Goal: Task Accomplishment & Management: Use online tool/utility

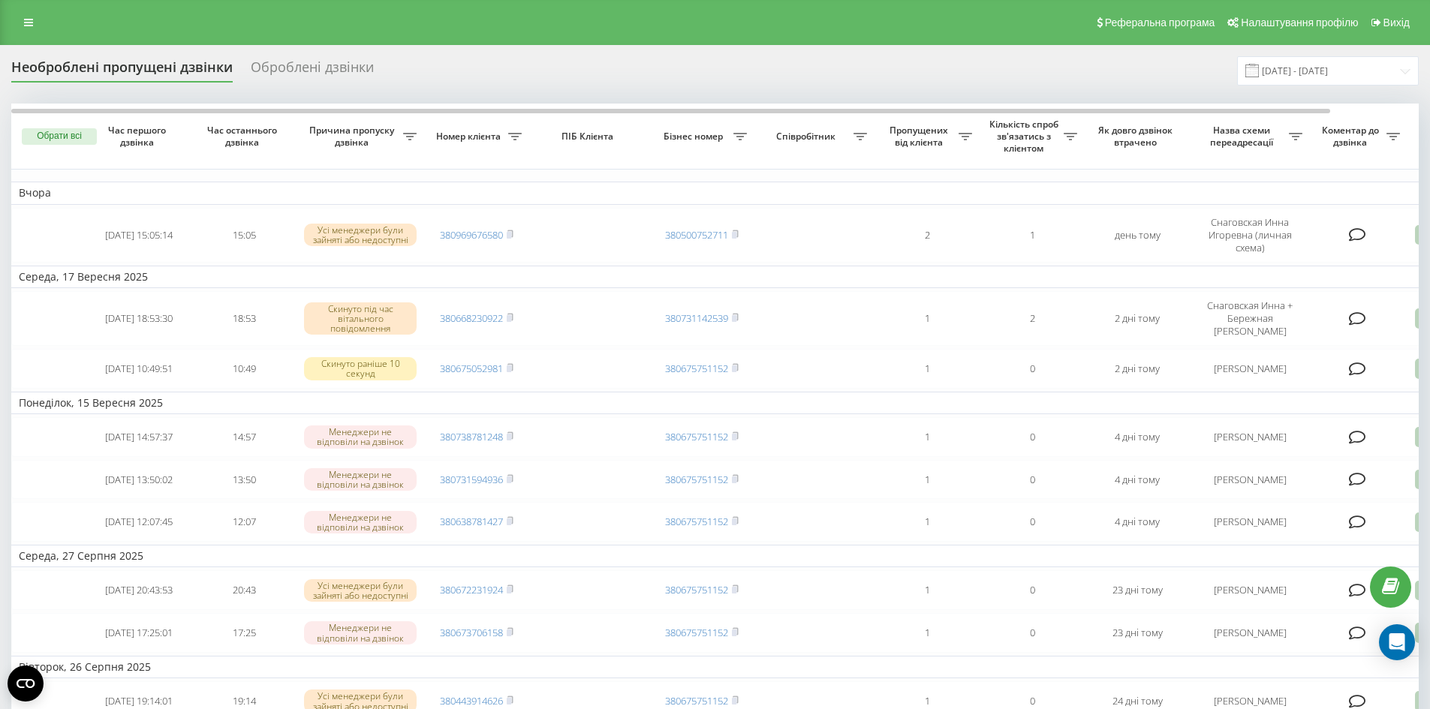
click at [21, 20] on link at bounding box center [28, 22] width 27 height 21
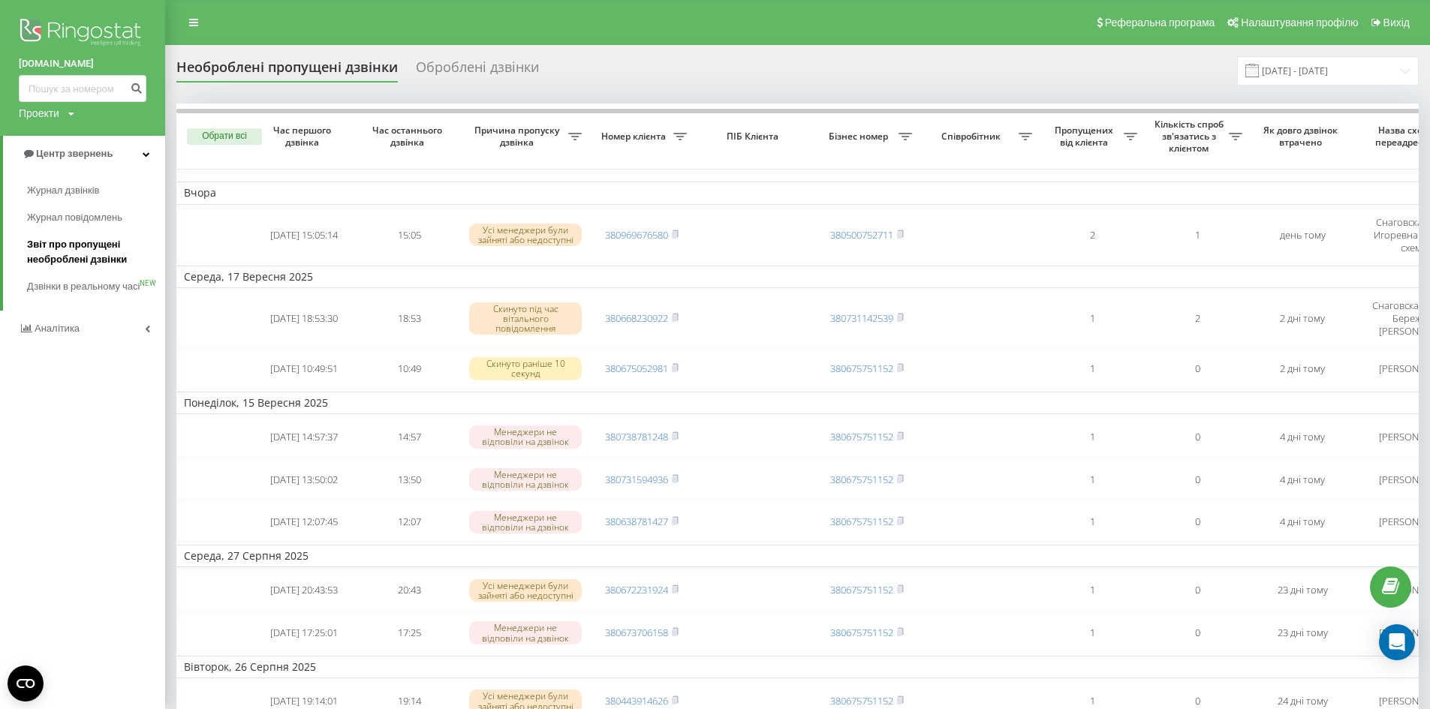
click at [54, 260] on span "Звіт про пропущені необроблені дзвінки" at bounding box center [92, 252] width 131 height 30
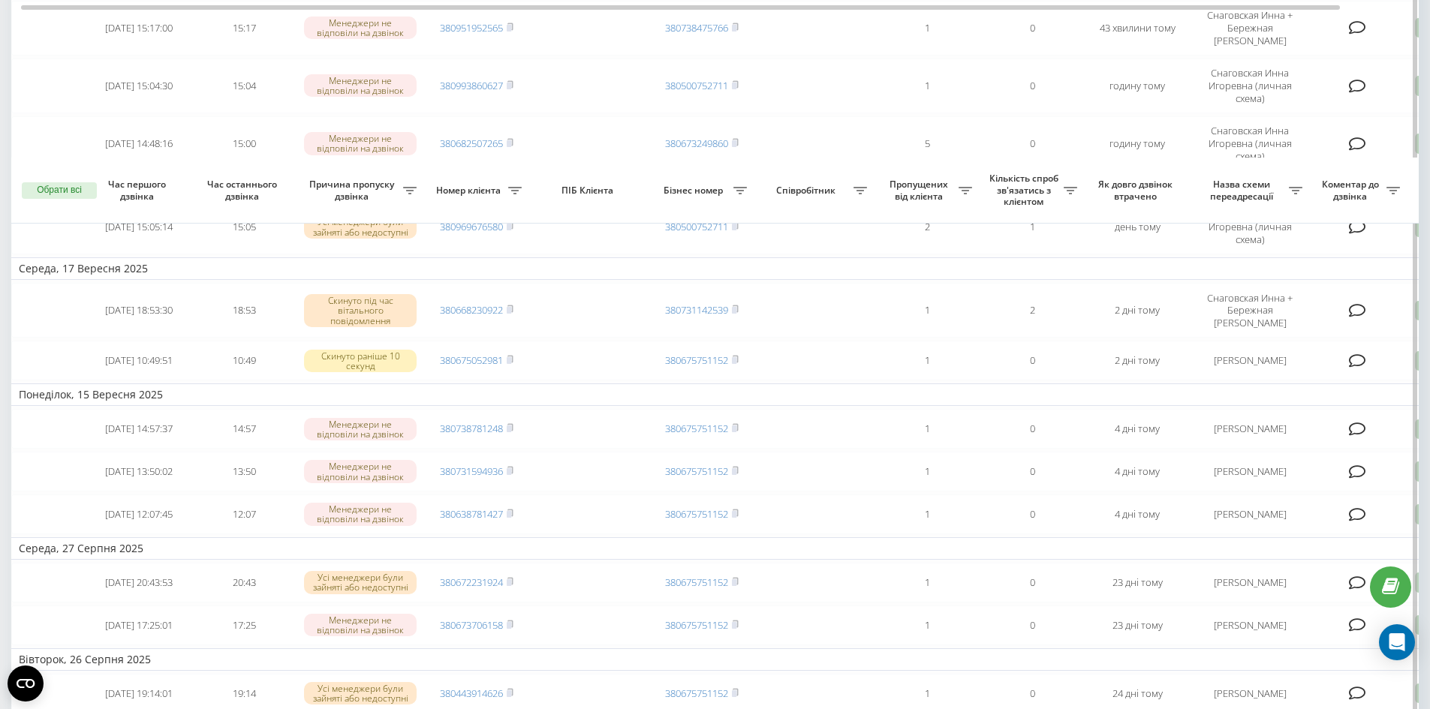
scroll to position [143, 0]
